Goal: Information Seeking & Learning: Learn about a topic

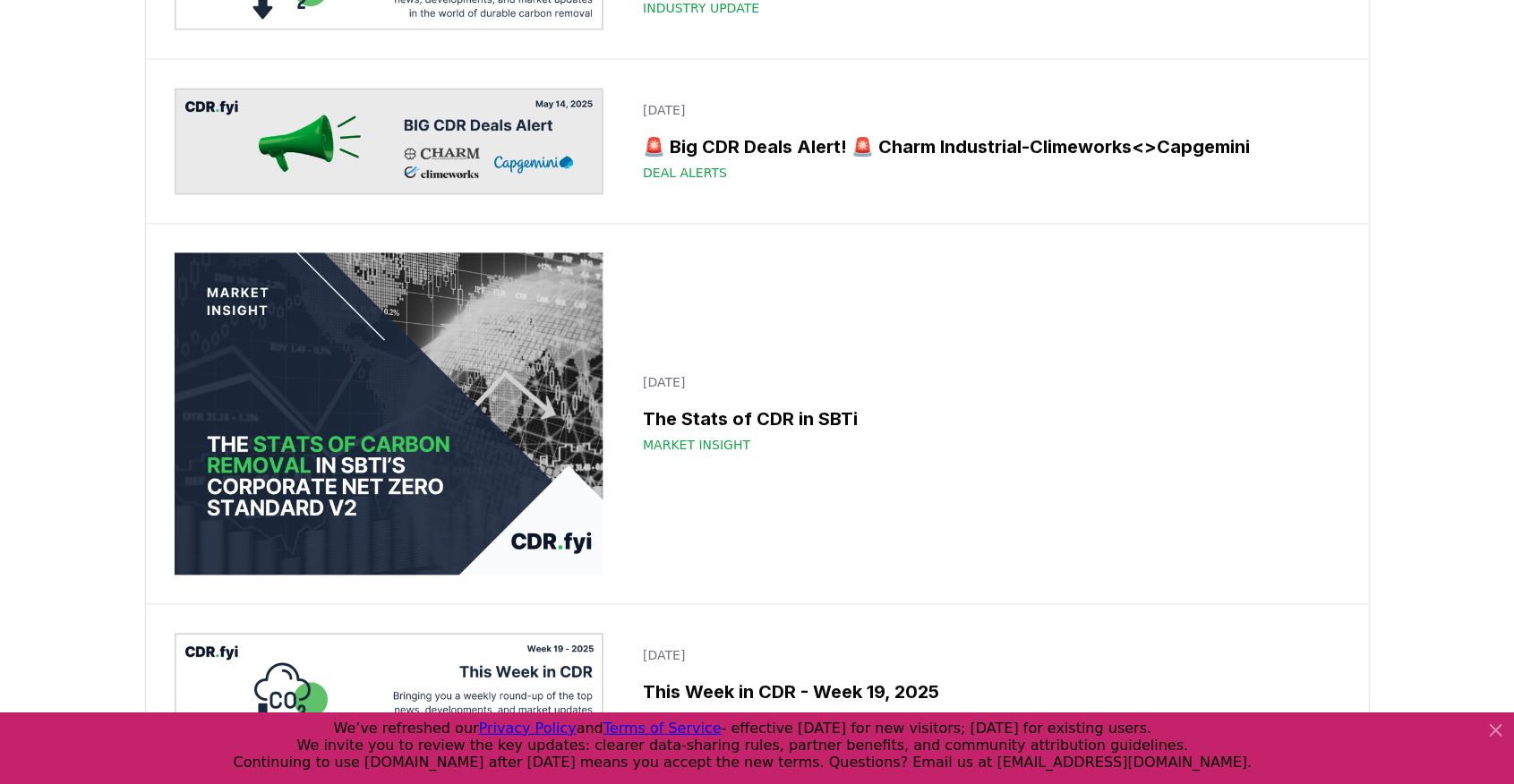
scroll to position [6862, 0]
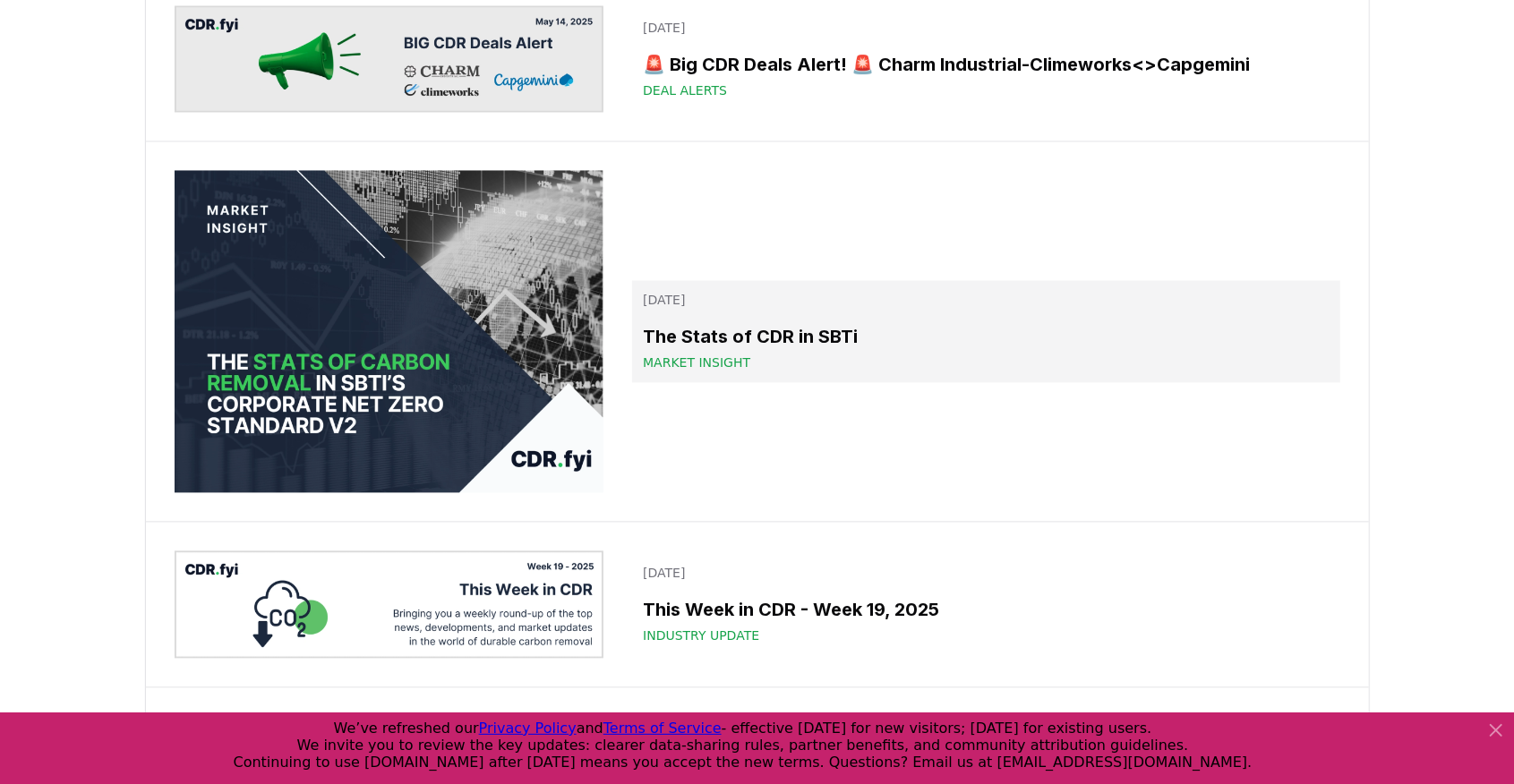
click at [697, 354] on span "Market Insight" at bounding box center [696, 363] width 107 height 18
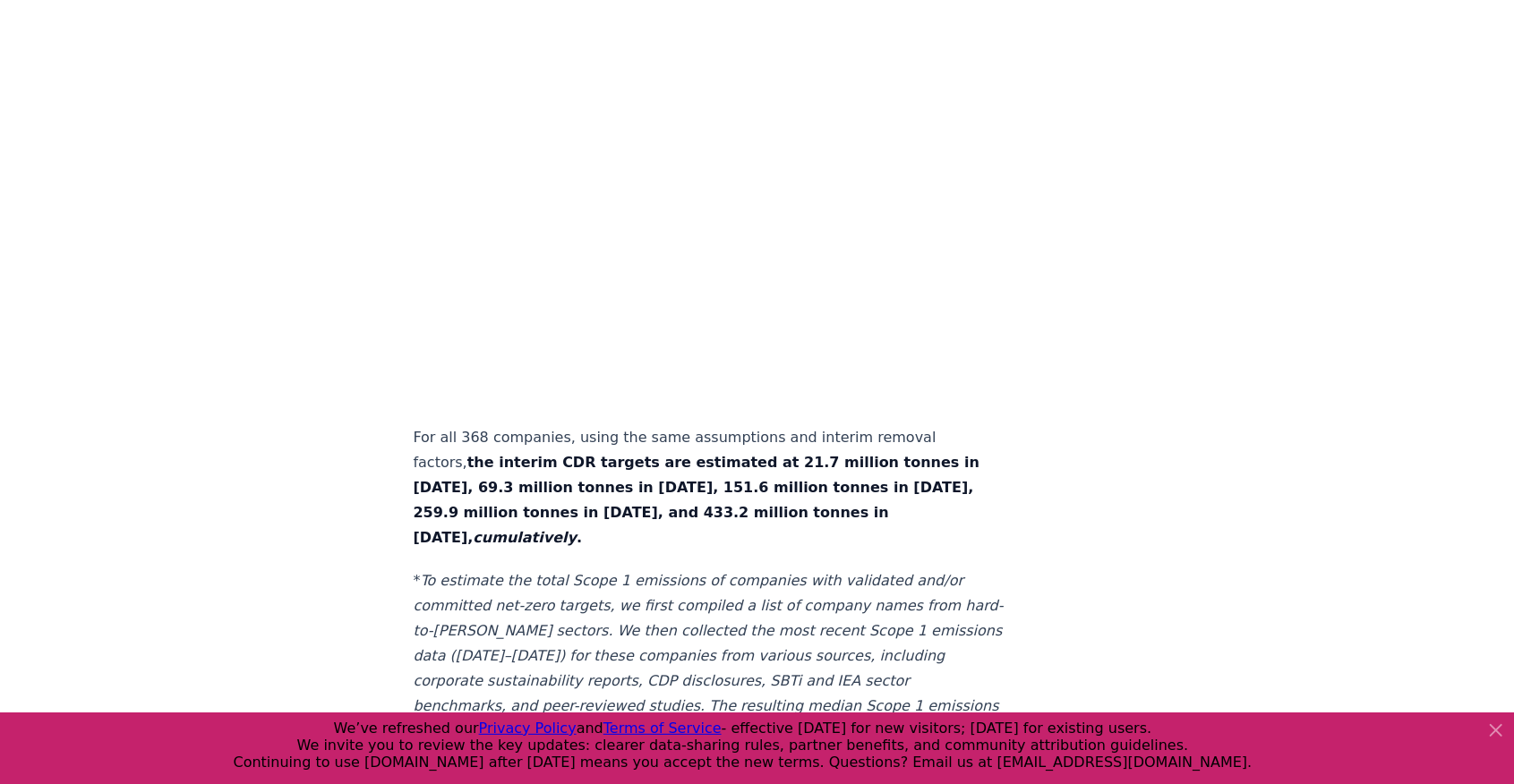
scroll to position [6156, 0]
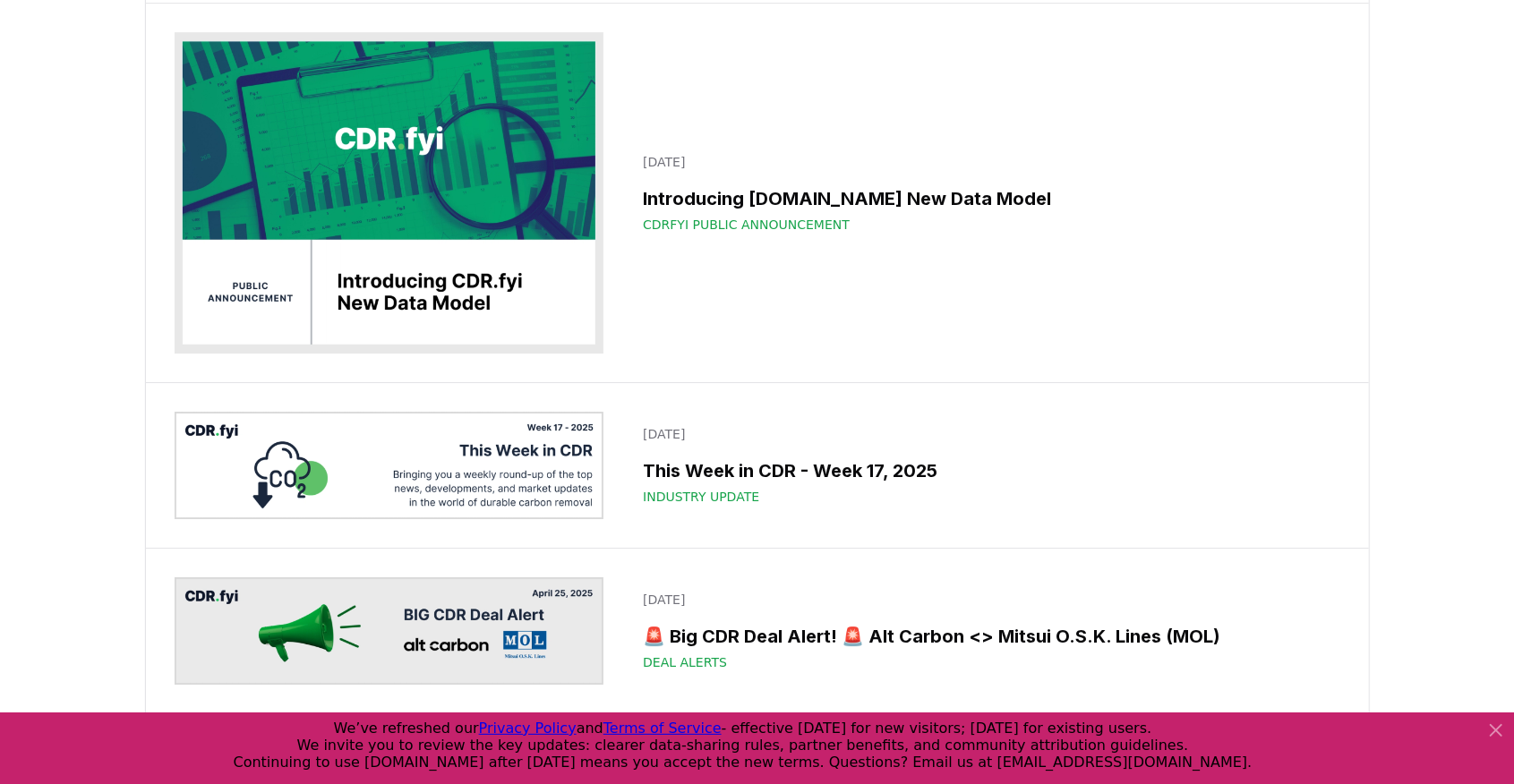
scroll to position [8533, 0]
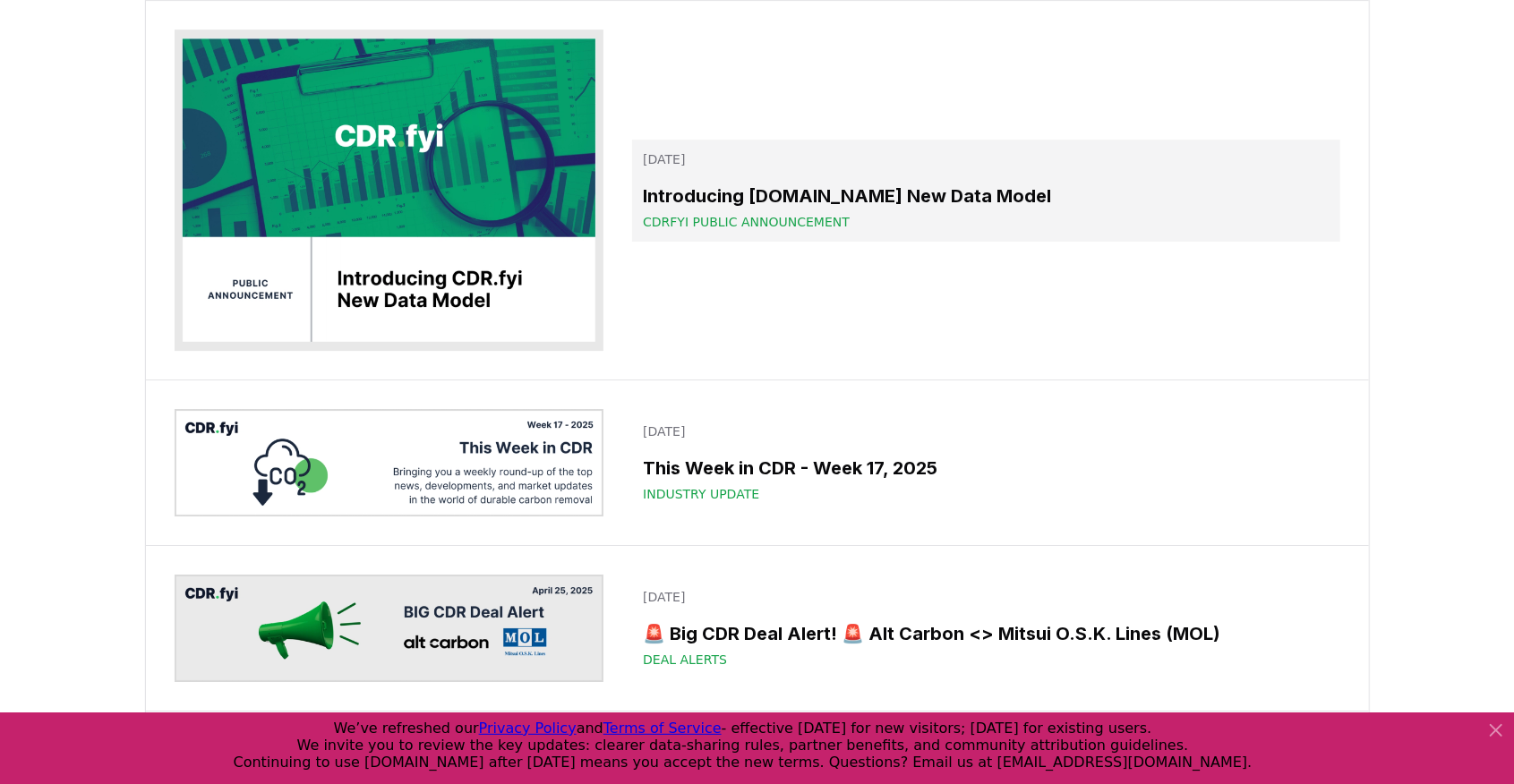
click at [764, 213] on span "CDRfyi Public Announcement" at bounding box center [746, 222] width 207 height 18
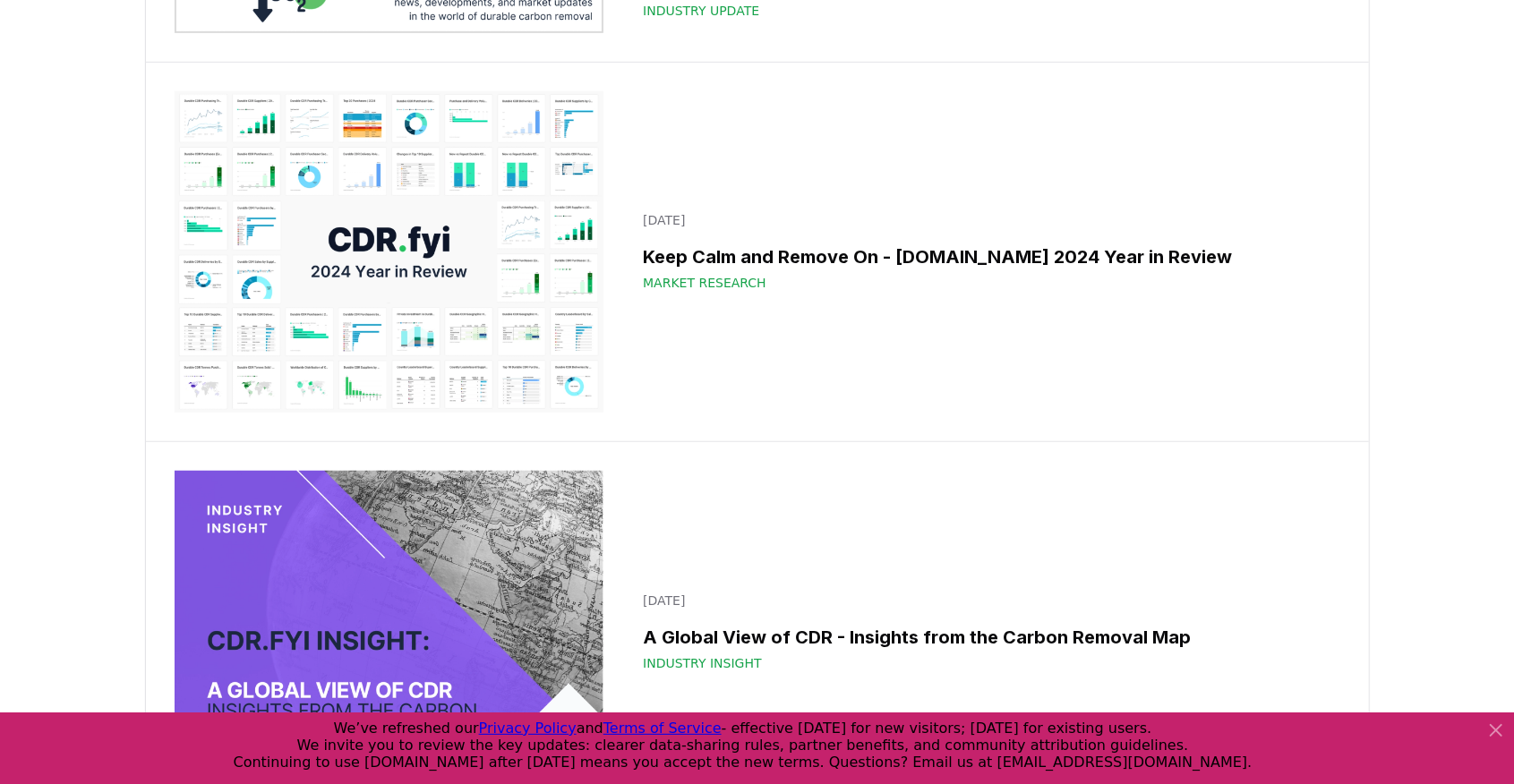
scroll to position [14381, 0]
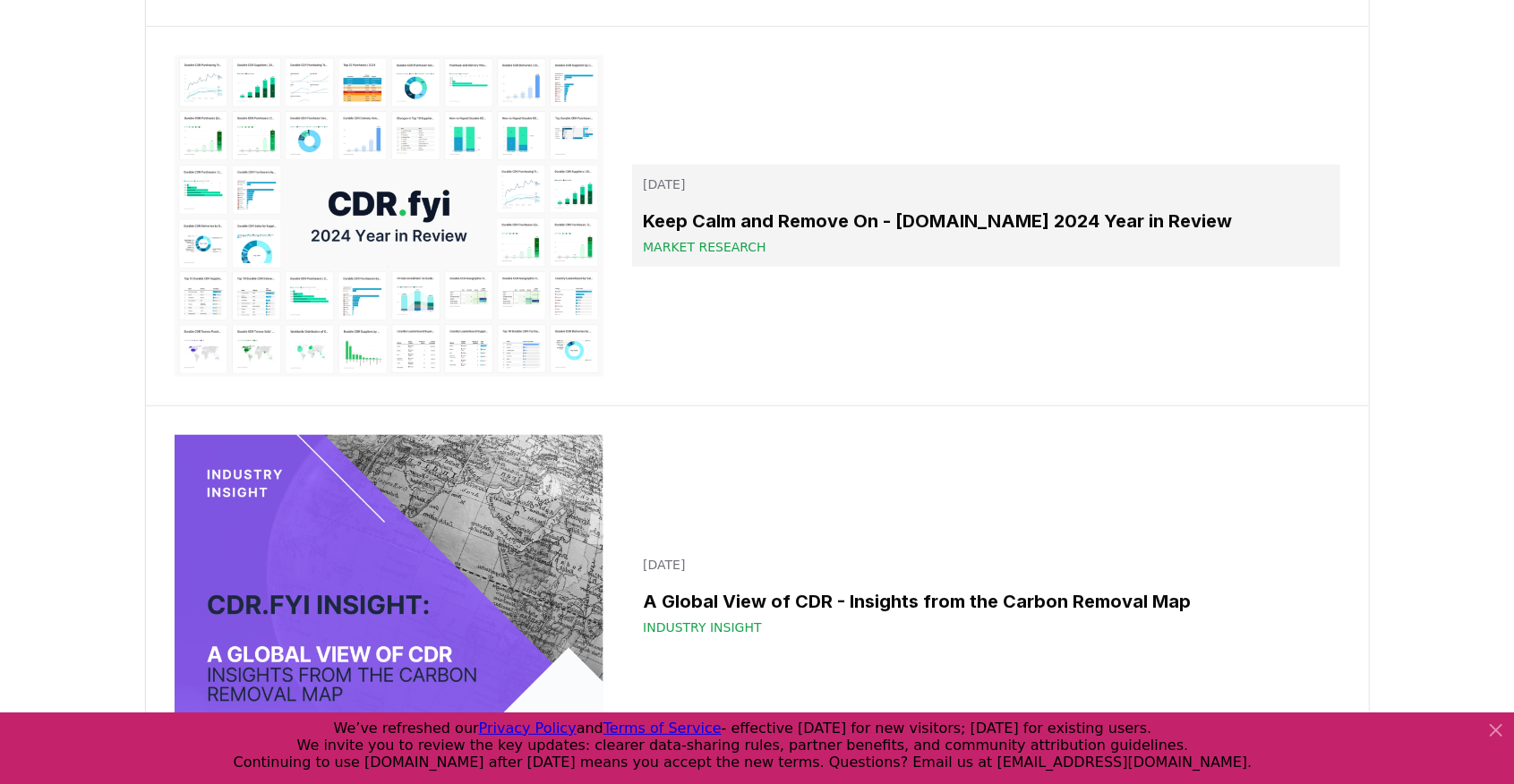
click at [873, 208] on h3 "Keep Calm and Remove On - CDR.fyi 2024 Year in Review" at bounding box center [986, 221] width 686 height 27
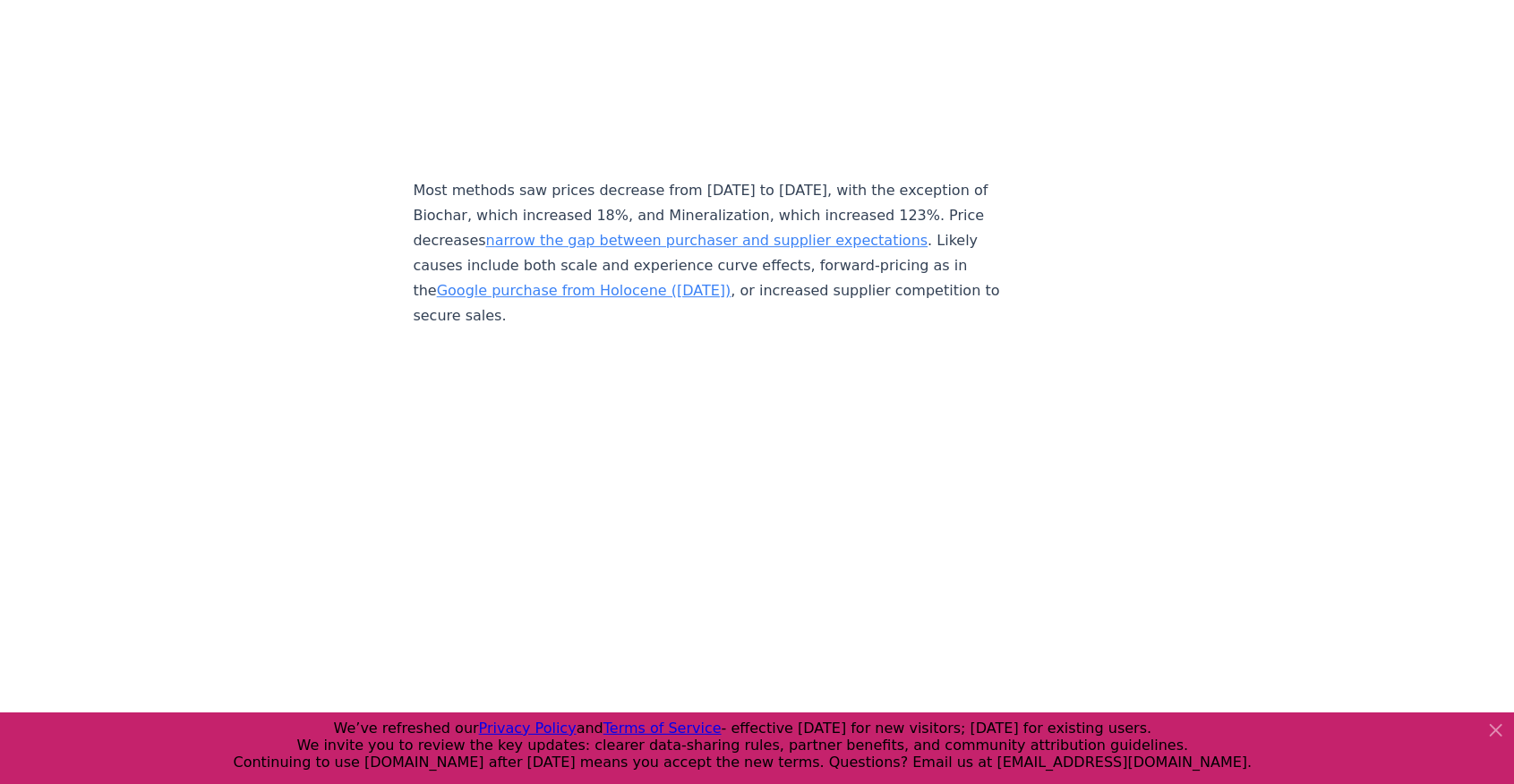
scroll to position [8056, 0]
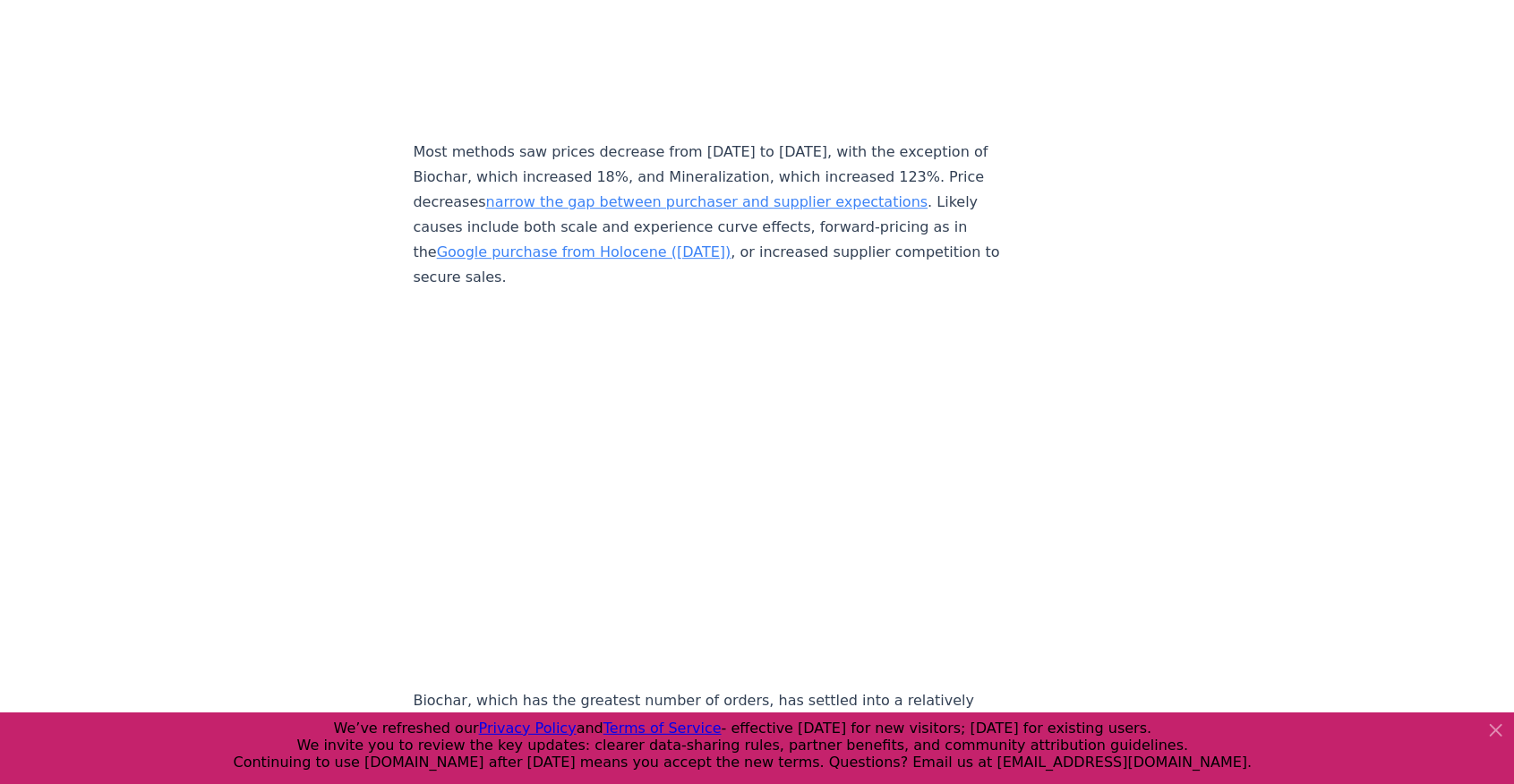
click at [752, 688] on p "Biochar, which has the greatest number of orders, has settled into a relatively…" at bounding box center [710, 750] width 593 height 125
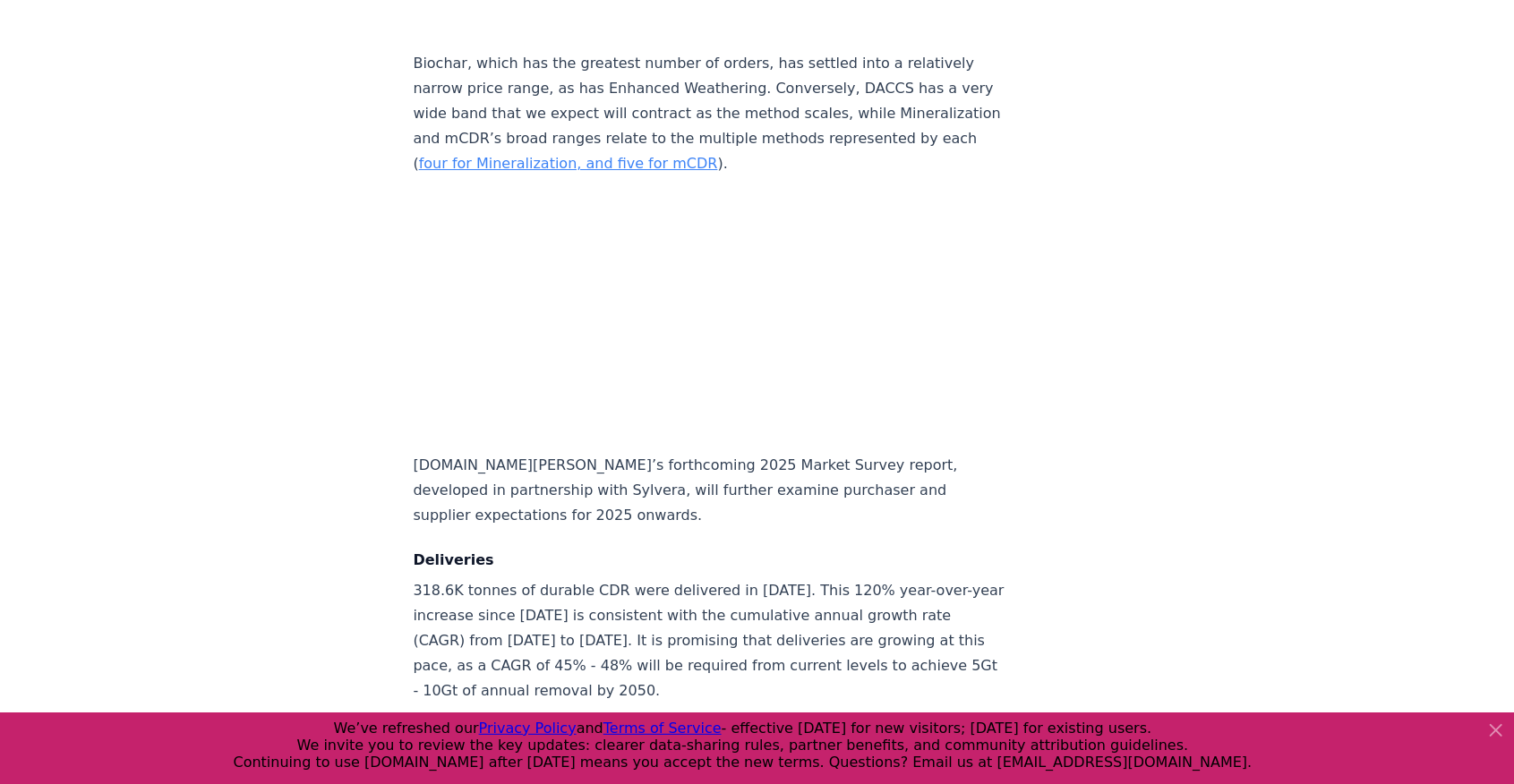
scroll to position [8700, 0]
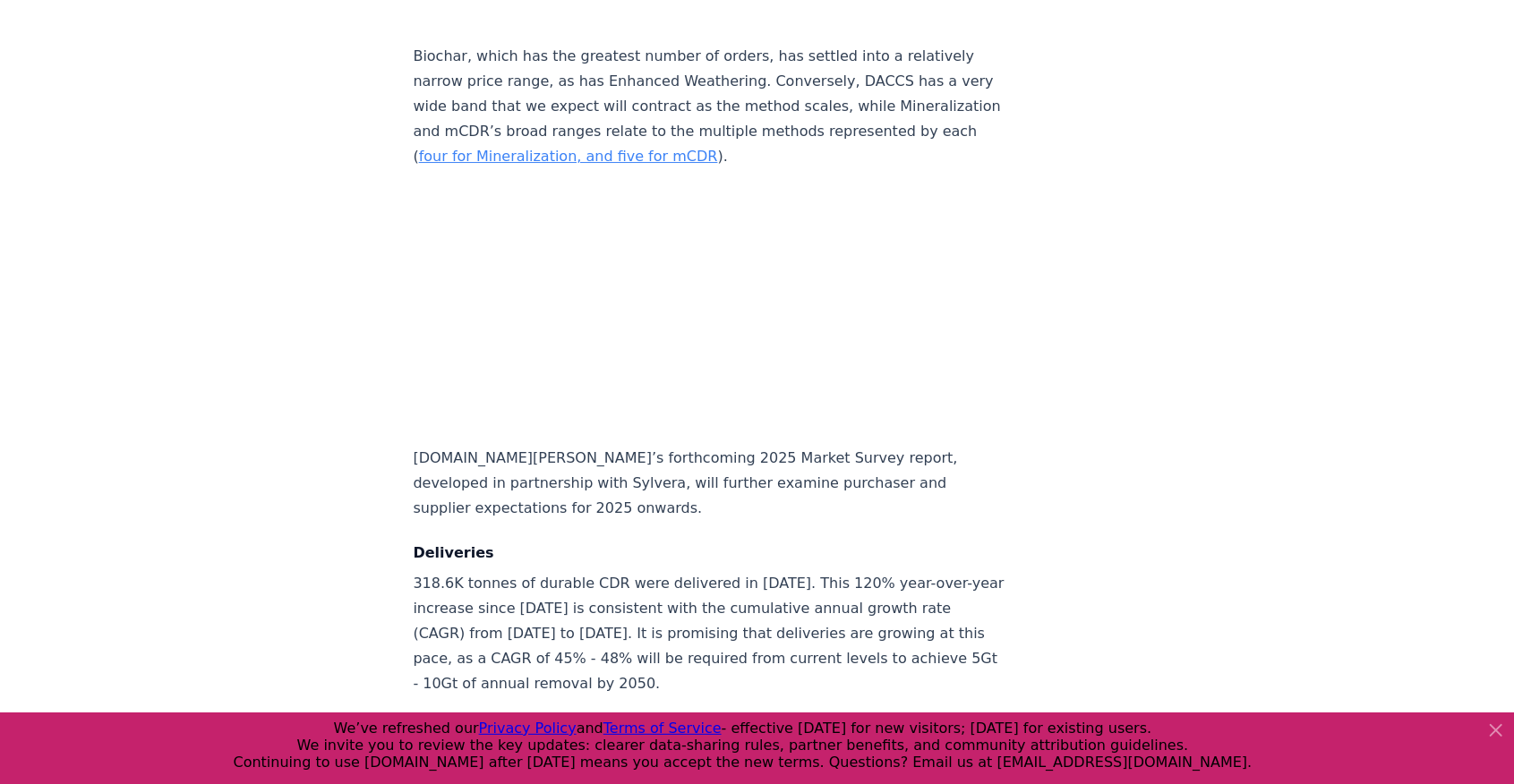
click at [1493, 728] on icon at bounding box center [1496, 729] width 11 height 11
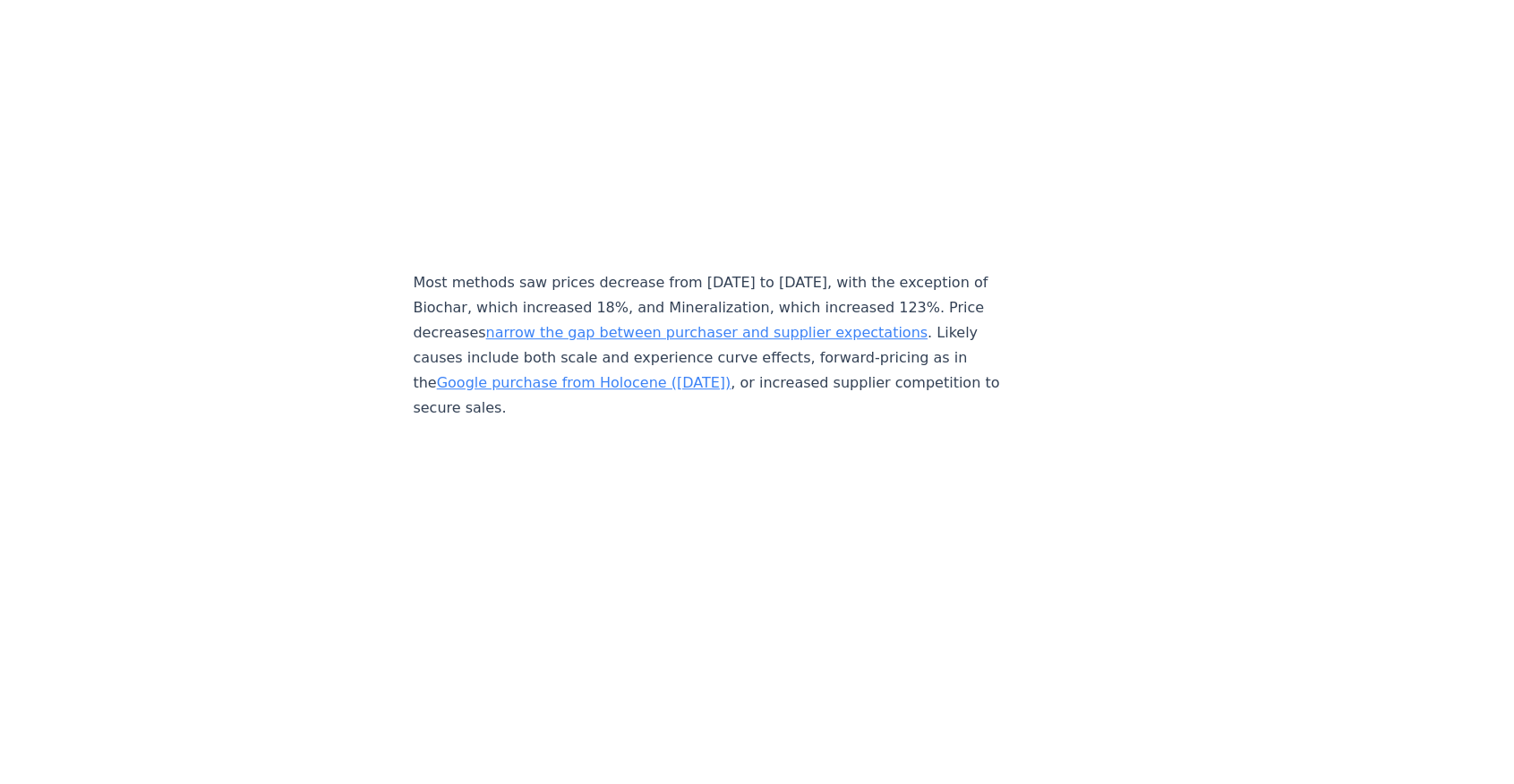
scroll to position [7924, 0]
click at [643, 325] on link "narrow the gap between purchaser and supplier expectations" at bounding box center [707, 333] width 442 height 17
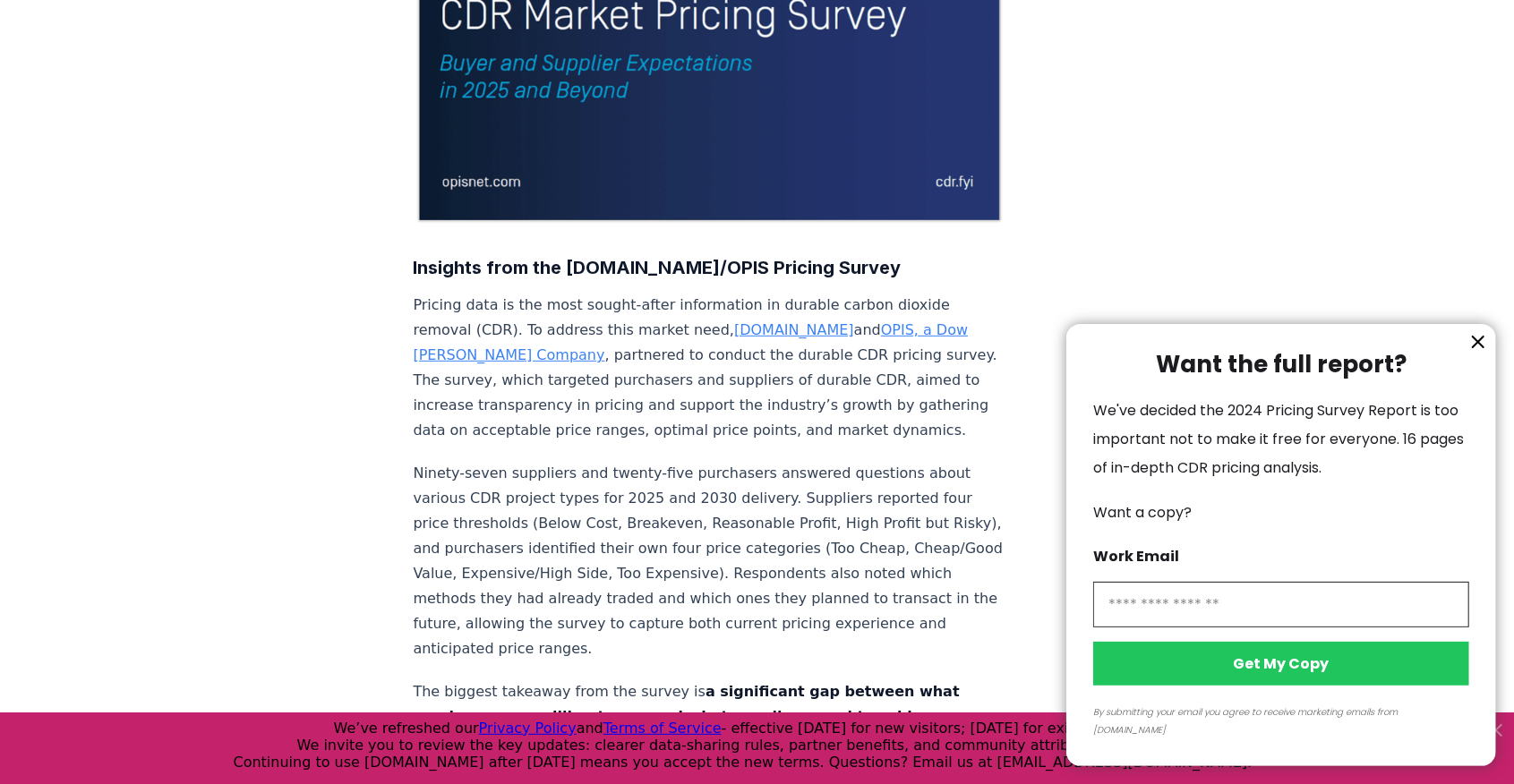
scroll to position [417, 0]
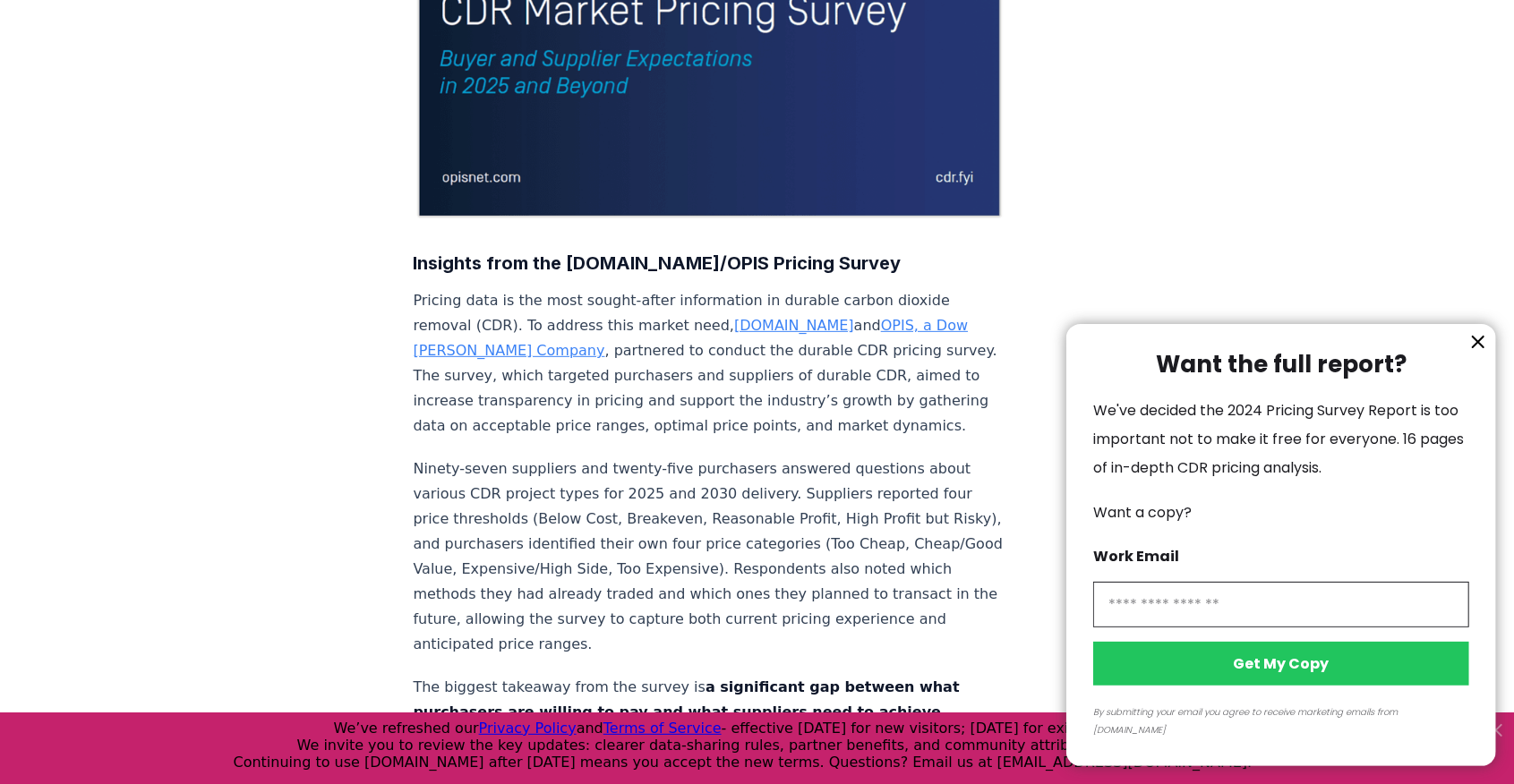
click at [1477, 347] on icon "information" at bounding box center [1478, 342] width 11 height 11
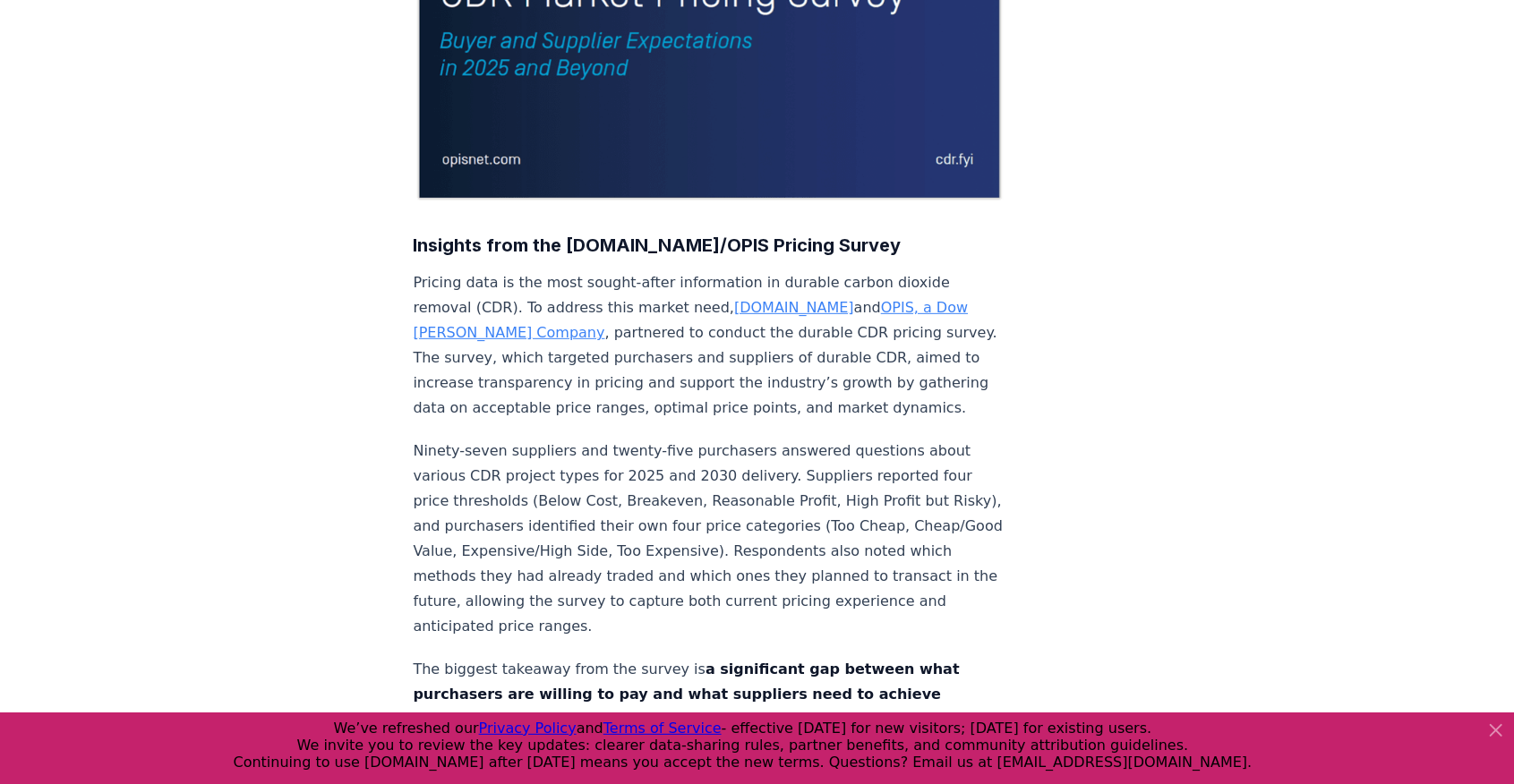
scroll to position [0, 0]
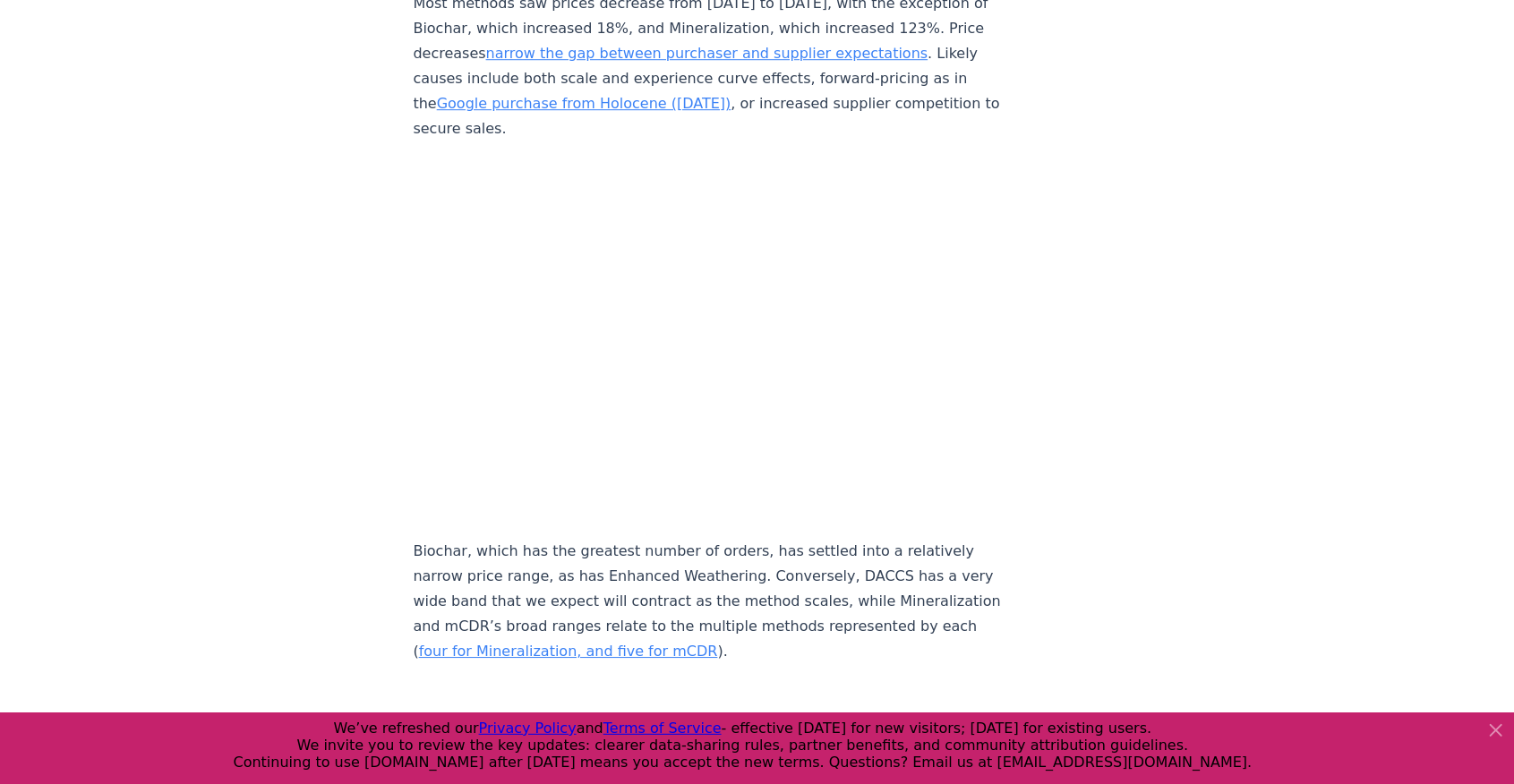
scroll to position [8104, 0]
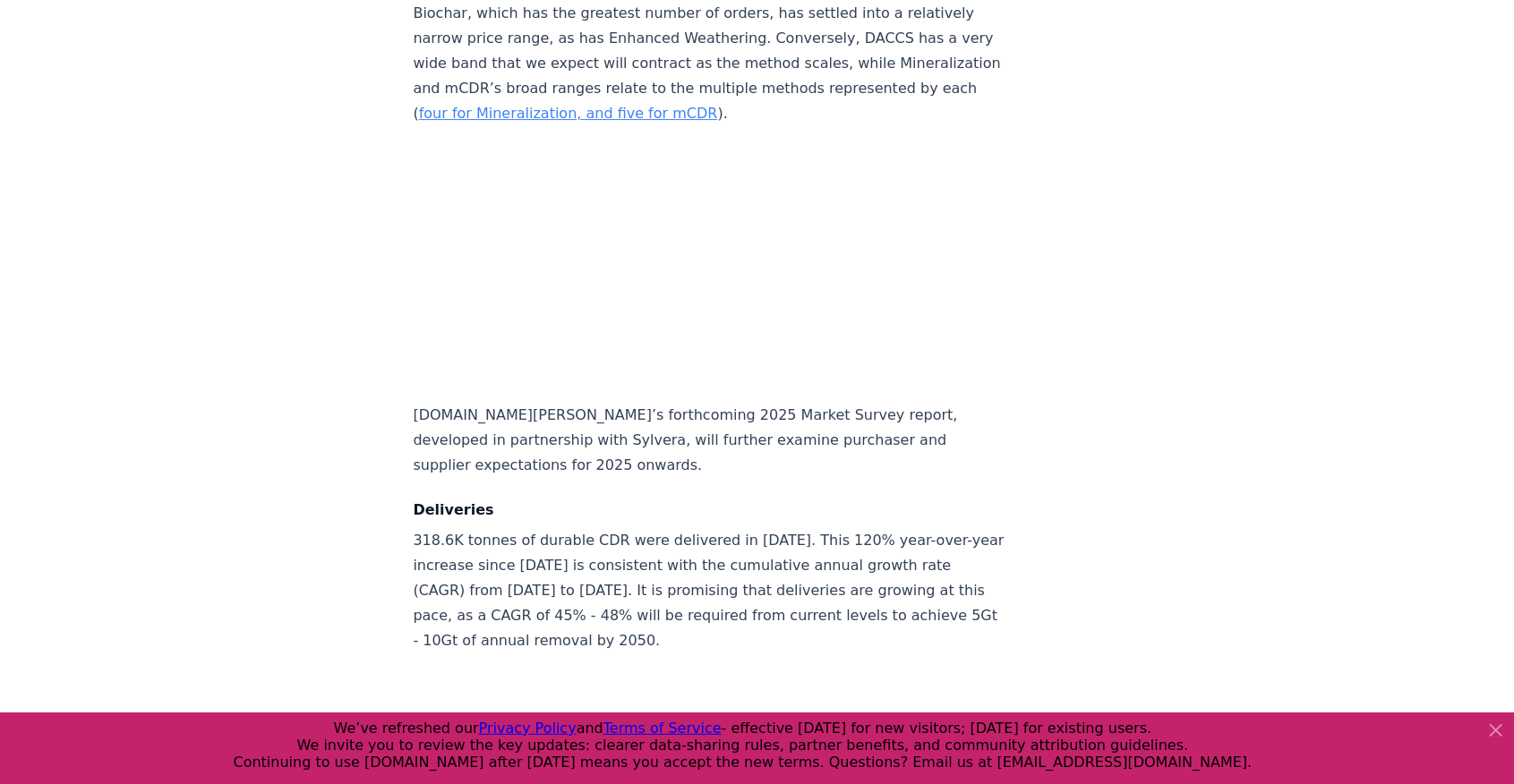
scroll to position [8580, 0]
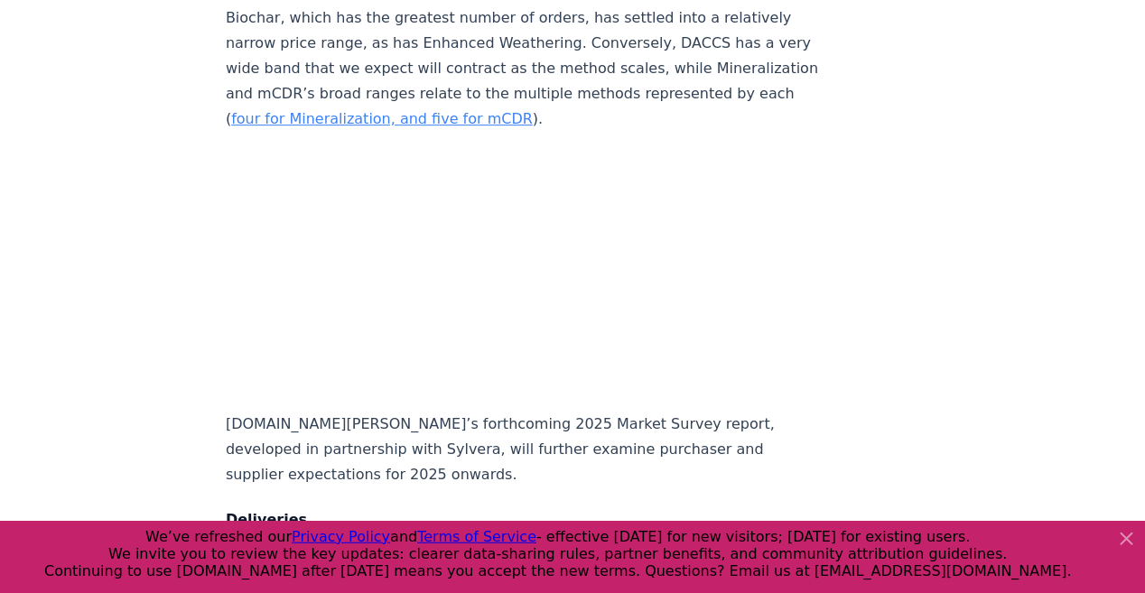
scroll to position [8702, 0]
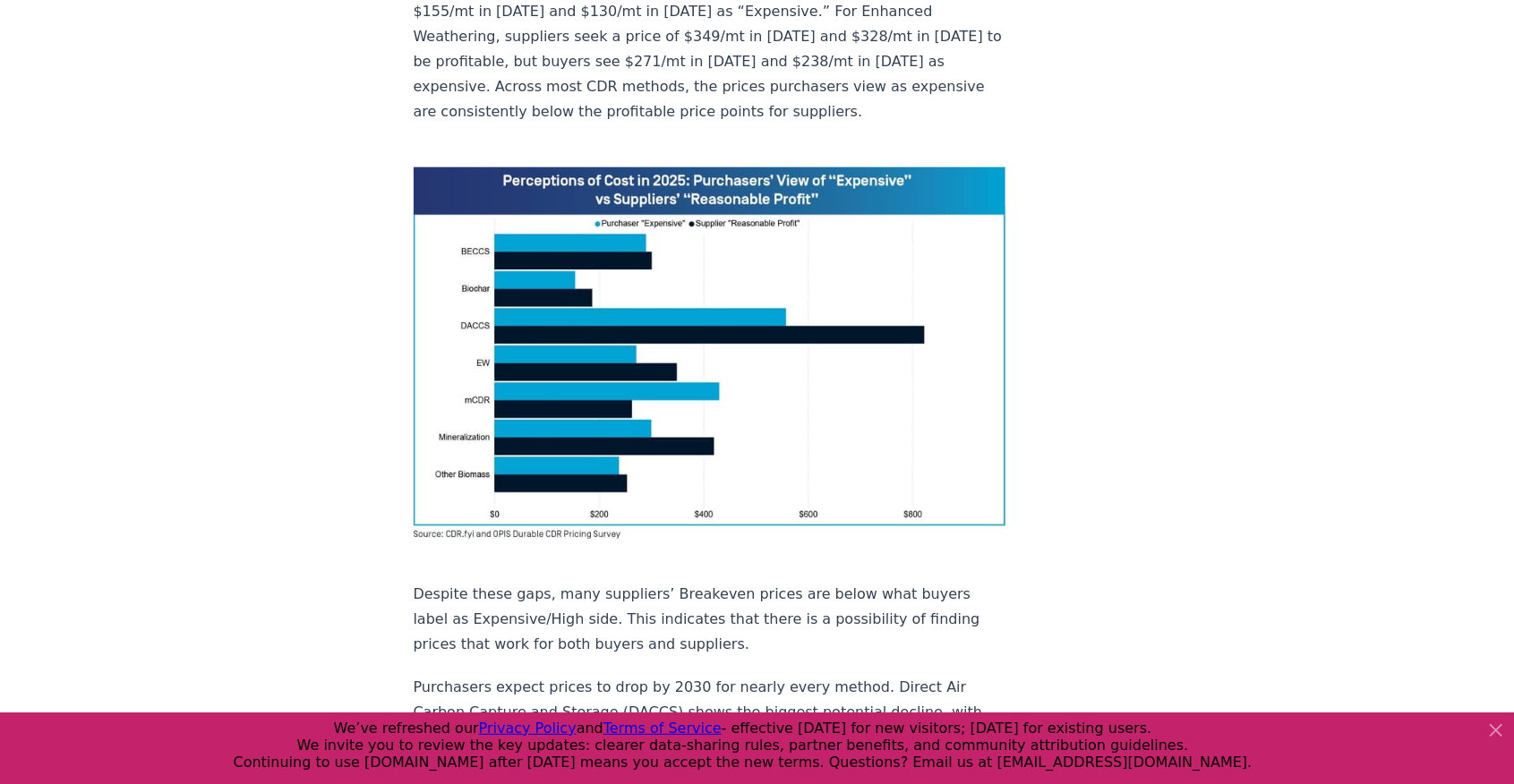
scroll to position [1193, 0]
